Goal: Transaction & Acquisition: Subscribe to service/newsletter

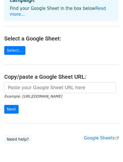
scroll to position [43, 0]
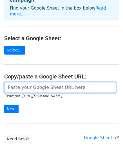
click at [35, 82] on input "url" at bounding box center [60, 87] width 112 height 11
paste input "https://docs.google.com/spreadsheets/d/1bp-VzrJUWFhC-Q47ykC4lWBUn12xqMr3sxJOxdj…"
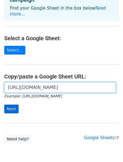
type input "https://docs.google.com/spreadsheets/d/1bp-VzrJUWFhC-Q47ykC4lWBUn12xqMr3sxJOxdj…"
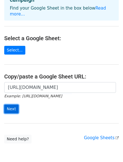
click at [15, 105] on input "Next" at bounding box center [11, 109] width 14 height 9
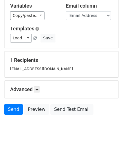
scroll to position [56, 0]
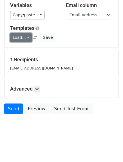
click at [25, 36] on link "Load..." at bounding box center [21, 37] width 22 height 9
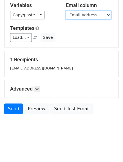
click at [80, 16] on select "Email Address Name of the Station First Name Last Name Status" at bounding box center [88, 15] width 45 height 9
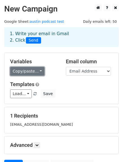
click at [28, 72] on link "Copy/paste..." at bounding box center [27, 71] width 34 height 9
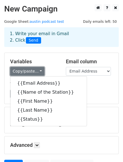
click at [28, 72] on link "Copy/paste..." at bounding box center [27, 71] width 34 height 9
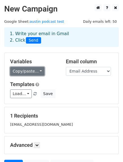
scroll to position [56, 0]
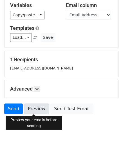
click at [34, 111] on link "Preview" at bounding box center [36, 109] width 25 height 11
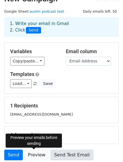
scroll to position [0, 0]
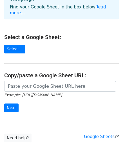
scroll to position [46, 0]
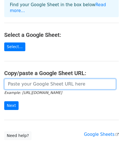
click at [47, 80] on input "url" at bounding box center [60, 84] width 112 height 11
paste input "https://docs.google.com/spreadsheets/d/1Sbf4hiw6uOhGS09B8VXxjrHCNpStbEYSU0bs0Bk…"
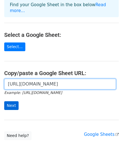
type input "https://docs.google.com/spreadsheets/d/1Sbf4hiw6uOhGS09B8VXxjrHCNpStbEYSU0bs0Bk…"
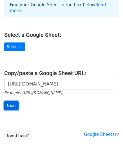
click at [12, 101] on input "Next" at bounding box center [11, 105] width 14 height 9
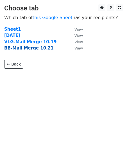
click at [30, 48] on strong "BB-Mail Merge 10.21" at bounding box center [29, 48] width 50 height 5
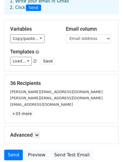
scroll to position [79, 0]
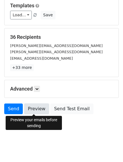
click at [36, 108] on link "Preview" at bounding box center [36, 109] width 25 height 11
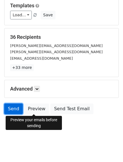
click at [11, 109] on link "Send" at bounding box center [13, 109] width 19 height 11
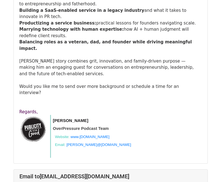
scroll to position [2921, 0]
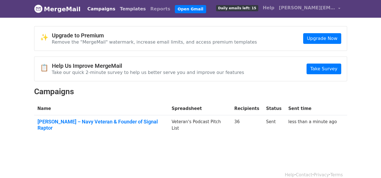
click at [128, 8] on link "Templates" at bounding box center [133, 8] width 30 height 11
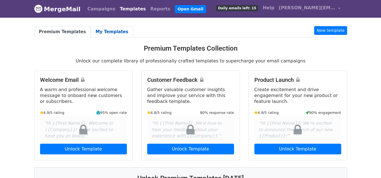
click at [105, 32] on link "My Templates" at bounding box center [112, 32] width 42 height 12
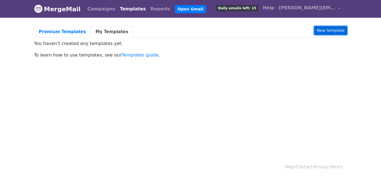
click at [332, 30] on link "New template" at bounding box center [330, 30] width 33 height 9
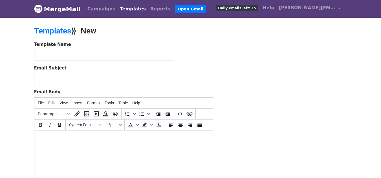
click at [92, 141] on body at bounding box center [123, 138] width 169 height 6
paste body
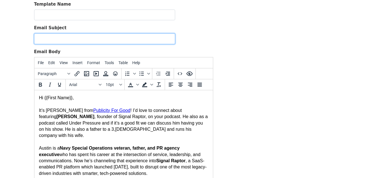
click at [63, 37] on input "Email Subject" at bounding box center [104, 39] width 141 height 11
paste input "Austin Holmes – Navy Veteran & Founder of Signal Raptor"
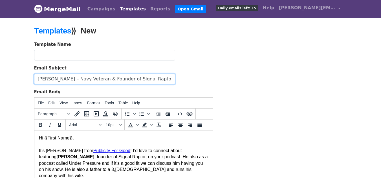
type input "Austin Holmes – Navy Veteran & Founder of Signal Raptor"
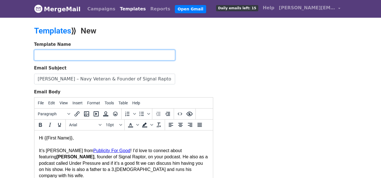
click at [78, 54] on input "text" at bounding box center [104, 55] width 141 height 11
type input "Austin Podcast Pitch"
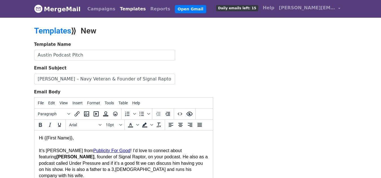
click at [247, 82] on div "Template Name Austin Podcast Pitch Email Subject Austin Holmes – Navy Veteran &…" at bounding box center [190, 140] width 321 height 198
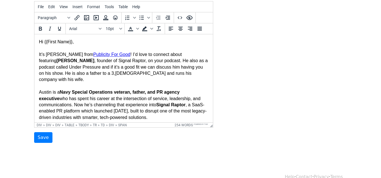
scroll to position [107, 0]
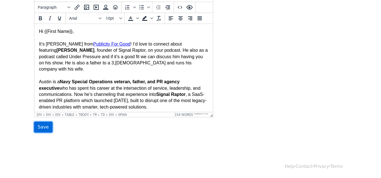
click at [37, 132] on input "Save" at bounding box center [43, 127] width 18 height 11
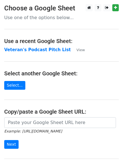
scroll to position [24, 0]
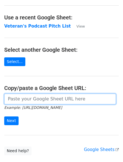
click at [35, 103] on input "url" at bounding box center [60, 99] width 112 height 11
paste input "[URL][DOMAIN_NAME]"
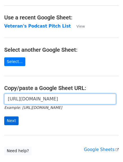
type input "https://docs.google.com/spreadsheets/d/102I3aSL5EdDqg54gL28yG06S5b1CIZj0a5gfp44…"
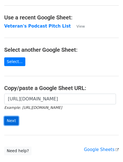
click at [6, 120] on input "Next" at bounding box center [11, 121] width 14 height 9
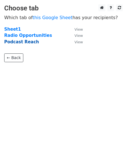
click at [23, 42] on strong "Podcast Reach" at bounding box center [21, 41] width 35 height 5
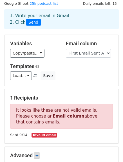
scroll to position [18, 0]
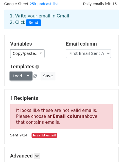
click at [21, 74] on link "Load..." at bounding box center [21, 76] width 22 height 9
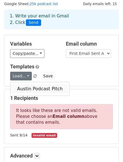
click at [22, 88] on link "Austin Podcast Pitch" at bounding box center [39, 89] width 59 height 9
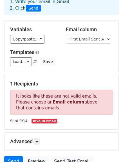
scroll to position [45, 0]
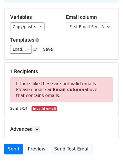
click at [24, 73] on h5 "1 Recipients" at bounding box center [61, 72] width 103 height 6
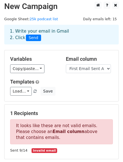
scroll to position [85, 0]
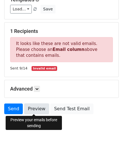
click at [39, 109] on link "Preview" at bounding box center [36, 109] width 25 height 11
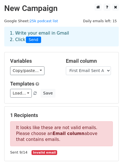
scroll to position [0, 0]
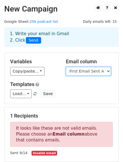
click at [77, 75] on select "First Email Sent About Press Demand Podcast Name Podcast Link (Website link) Co…" at bounding box center [88, 71] width 45 height 9
click at [66, 67] on select "First Email Sent About Press Demand Podcast Name Podcast Link (Website link) Co…" at bounding box center [88, 71] width 45 height 9
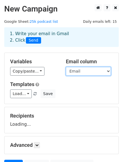
scroll to position [56, 0]
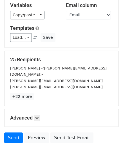
click at [30, 109] on div "Advanced Tracking Track Opens UTM Codes Track Clicks Filters Only include sprea…" at bounding box center [62, 117] width 114 height 17
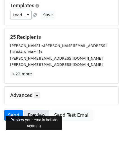
click at [33, 110] on link "Preview" at bounding box center [36, 115] width 25 height 11
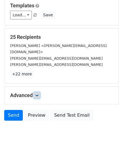
click at [37, 94] on icon at bounding box center [36, 95] width 3 height 3
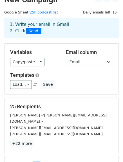
scroll to position [0, 0]
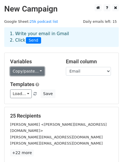
click at [26, 72] on link "Copy/paste..." at bounding box center [27, 71] width 34 height 9
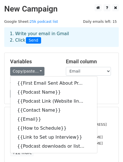
click at [101, 91] on div "Load... Austin Podcast Pitch Save" at bounding box center [61, 94] width 111 height 9
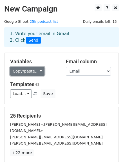
click at [27, 72] on link "Copy/paste..." at bounding box center [27, 71] width 34 height 9
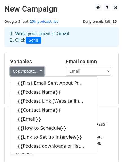
click at [27, 72] on link "Copy/paste..." at bounding box center [27, 71] width 34 height 9
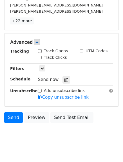
scroll to position [134, 0]
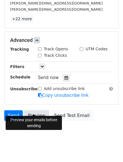
click at [39, 111] on link "Preview" at bounding box center [36, 116] width 25 height 11
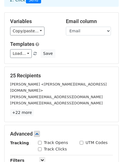
scroll to position [40, 0]
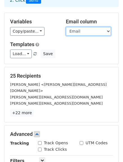
click at [79, 34] on select "First Email Sent About Press Demand Podcast Name Podcast Link (Website link) Co…" at bounding box center [88, 31] width 45 height 9
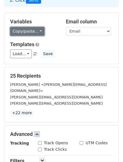
click at [34, 32] on link "Copy/paste..." at bounding box center [27, 31] width 34 height 9
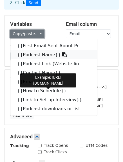
scroll to position [38, 0]
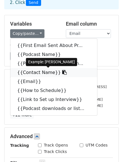
click at [42, 71] on link "{{Contact Name}}" at bounding box center [53, 72] width 87 height 9
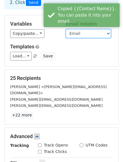
click at [70, 31] on select "First Email Sent About Press Demand Podcast Name Podcast Link (Website link) Co…" at bounding box center [88, 33] width 45 height 9
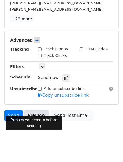
click at [30, 111] on link "Preview" at bounding box center [36, 116] width 25 height 11
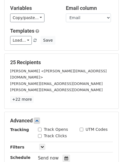
scroll to position [53, 0]
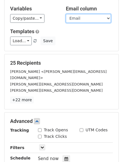
click at [78, 21] on select "First Email Sent About Press Demand Podcast Name Podcast Link (Website link) Co…" at bounding box center [88, 18] width 45 height 9
select select "Contact Name"
click at [66, 14] on select "First Email Sent About Press Demand Podcast Name Podcast Link (Website link) Co…" at bounding box center [88, 18] width 45 height 9
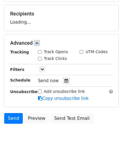
scroll to position [112, 0]
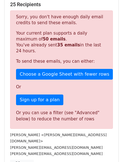
click at [35, 110] on div "Or you can use a filter (see "Advanced" below) to reduce the number of rows" at bounding box center [61, 116] width 91 height 13
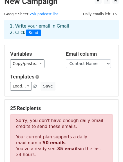
scroll to position [0, 0]
